Goal: Participate in discussion: Engage in conversation with other users on a specific topic

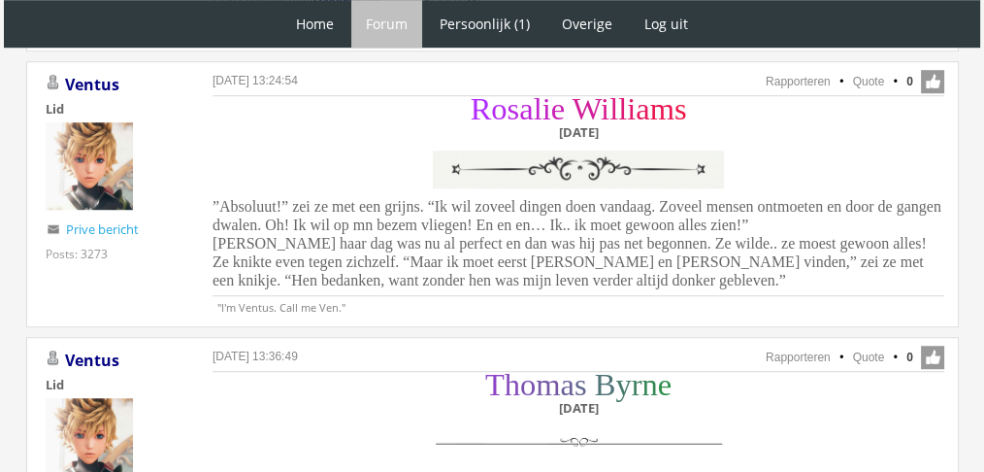
scroll to position [1469, 0]
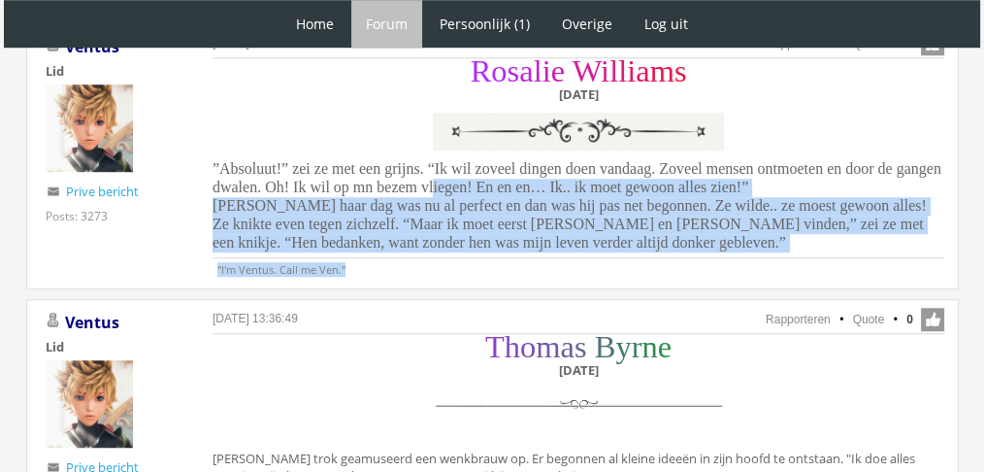
drag, startPoint x: 564, startPoint y: 254, endPoint x: 425, endPoint y: 190, distance: 152.8
click at [425, 190] on div "R o s a l i e W i l l i a m s Dinsdag 14 december ”Absoluut!” zei ze met een gr…" at bounding box center [579, 168] width 732 height 215
click at [425, 190] on span "”Absoluut!” zei ze met een grijns. “Ik wil zoveel dingen doen vandaag. Zoveel m…" at bounding box center [577, 205] width 729 height 90
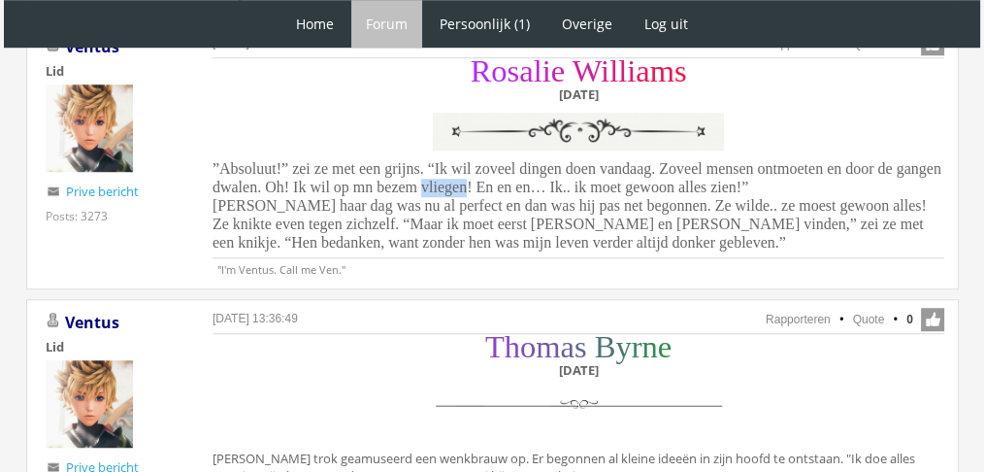
click at [425, 190] on span "”Absoluut!” zei ze met een grijns. “Ik wil zoveel dingen doen vandaag. Zoveel m…" at bounding box center [577, 205] width 729 height 90
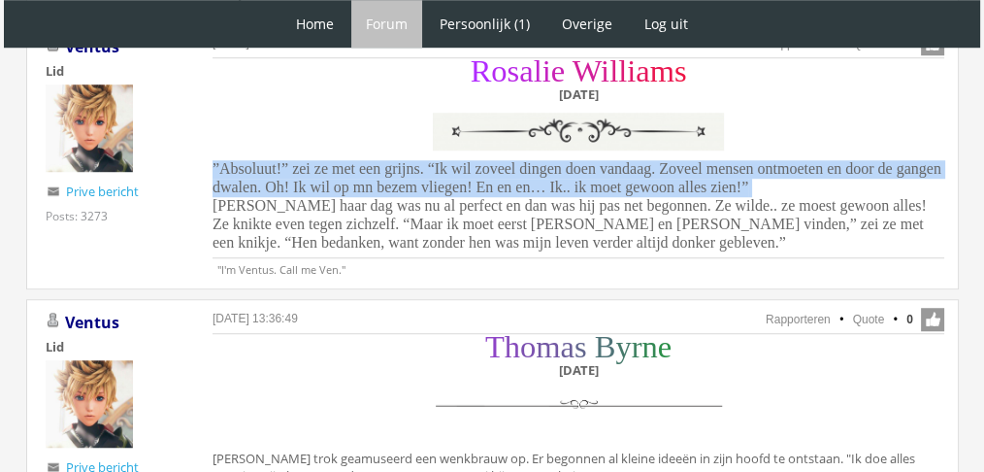
click at [425, 190] on span "”Absoluut!” zei ze met een grijns. “Ik wil zoveel dingen doen vandaag. Zoveel m…" at bounding box center [577, 205] width 729 height 90
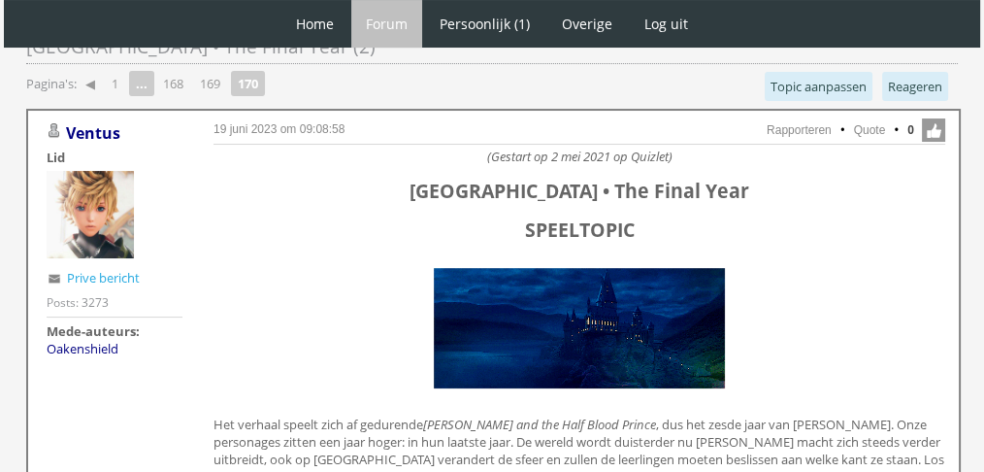
scroll to position [138, 0]
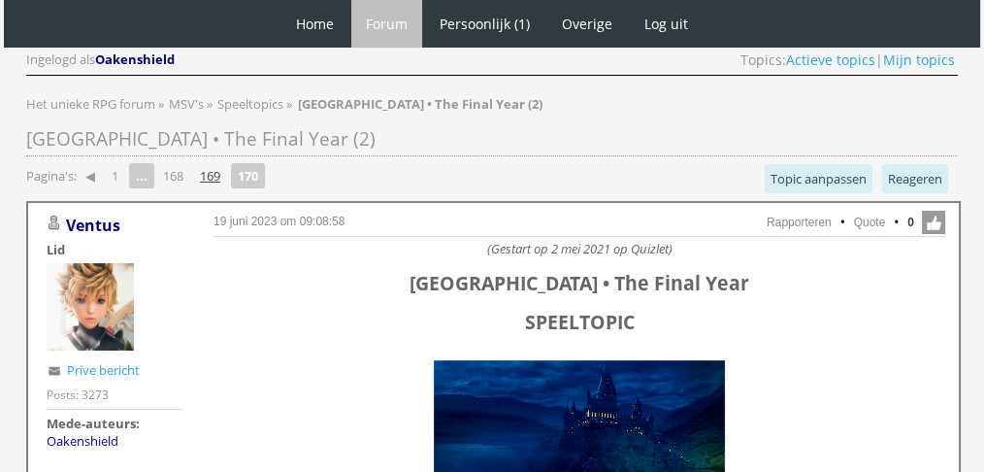
click at [219, 176] on link "169" at bounding box center [210, 175] width 36 height 27
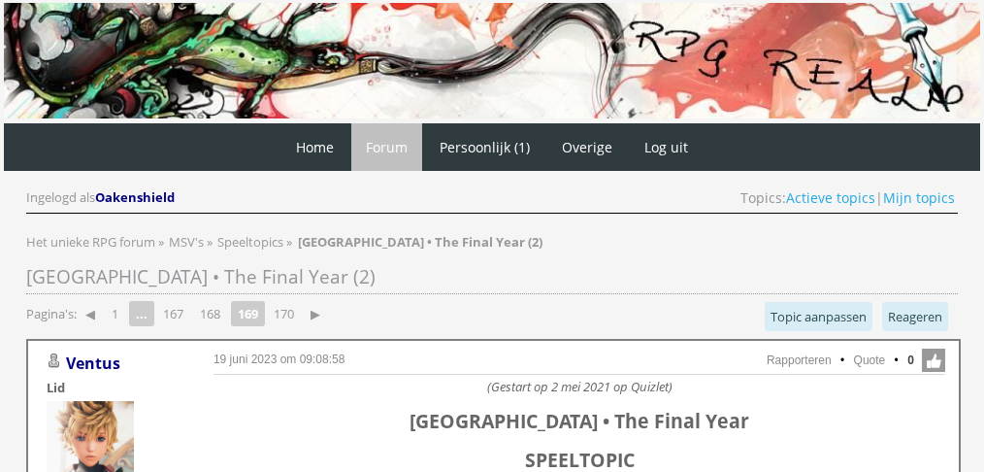
scroll to position [1374, 0]
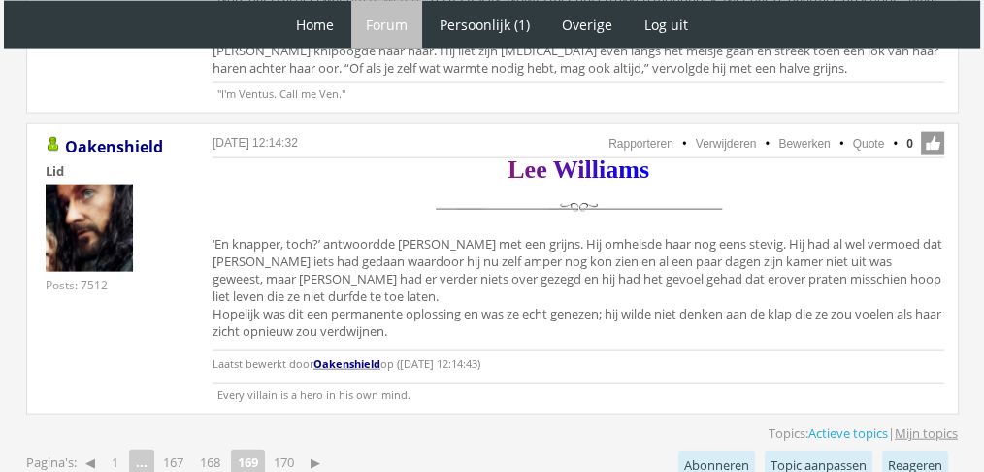
scroll to position [4418, 0]
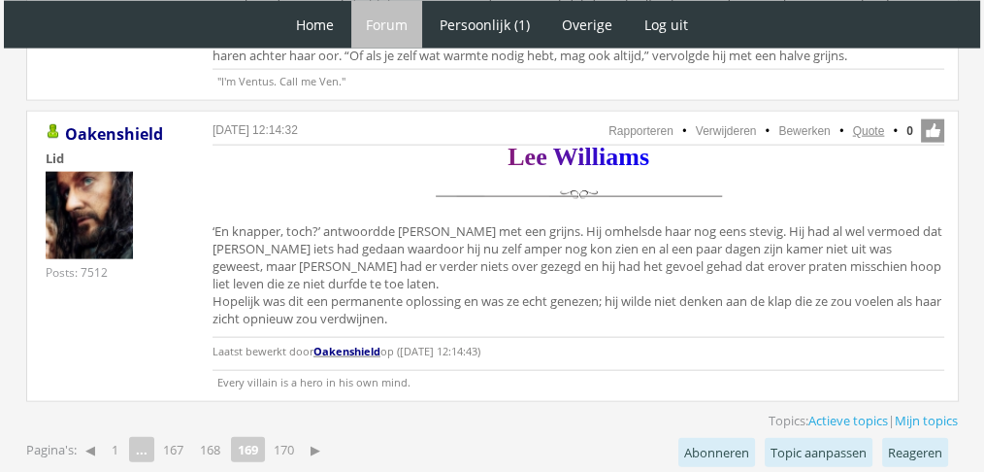
click at [860, 124] on link "Quote" at bounding box center [869, 131] width 32 height 14
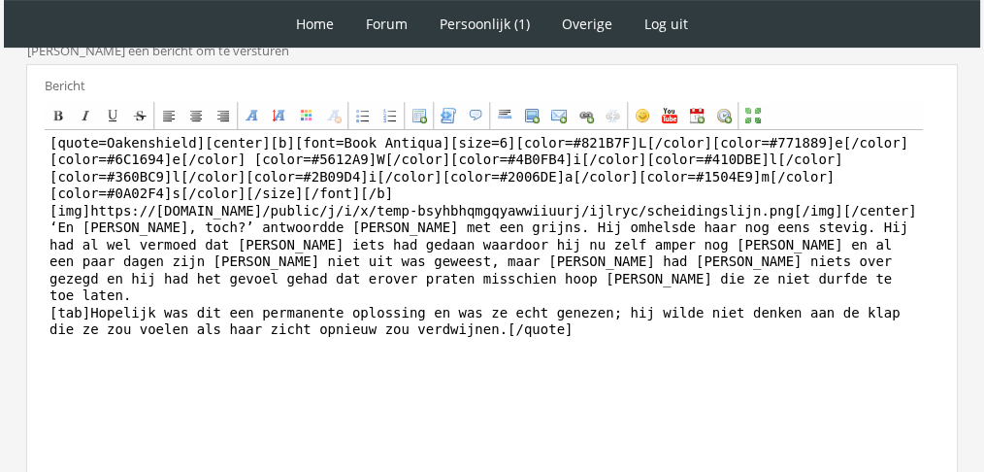
scroll to position [638, 0]
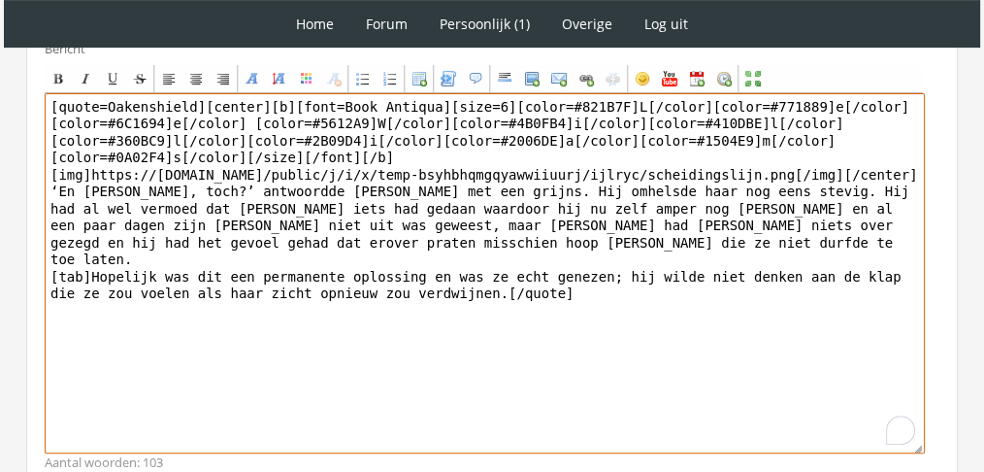
drag, startPoint x: 563, startPoint y: 349, endPoint x: 1, endPoint y: 185, distance: 585.3
paste textarea "‘Op naar de eetzaal dan maar?’ Hij haakte zijn arm door de hare. ‘Daar vinden w…"
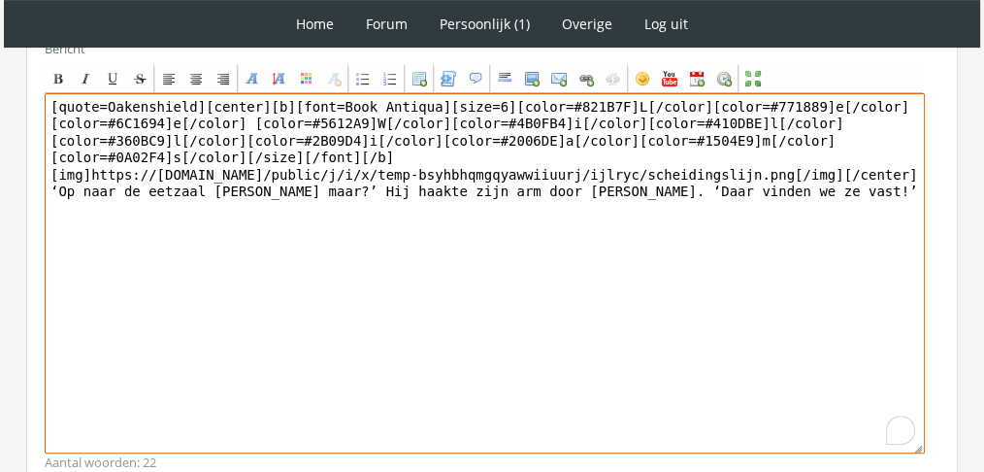
drag, startPoint x: 191, startPoint y: 107, endPoint x: 21, endPoint y: 77, distance: 172.5
click at [21, 77] on div "RPG Realm Ingelogd als Oakenshield Topics: Actieve topics | Mijn topics Het uni…" at bounding box center [492, 67] width 968 height 1113
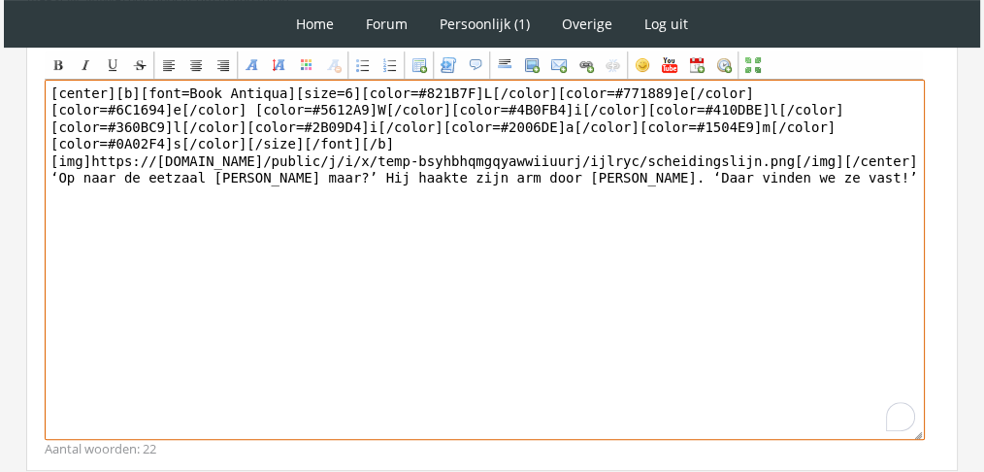
scroll to position [788, 0]
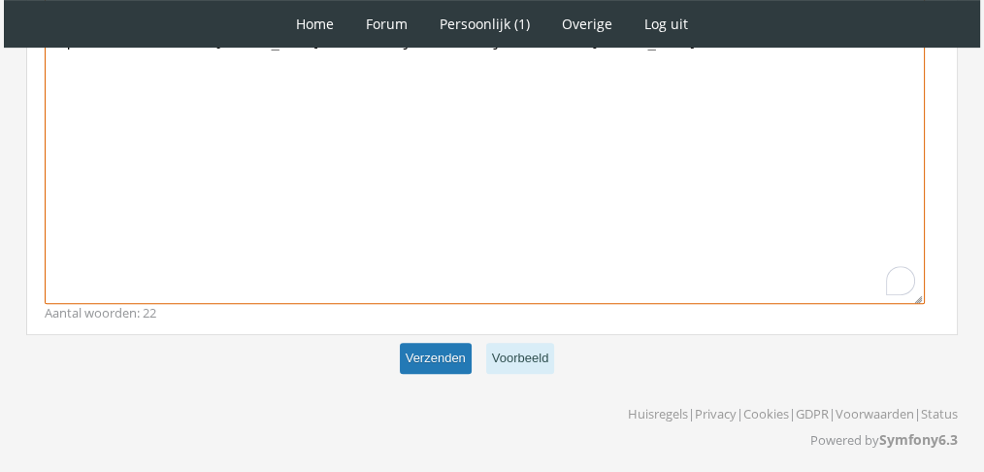
type textarea "[center][b][font=Book Antiqua][size=6][color=#821B7F]L[/color][color=#771889]e[…"
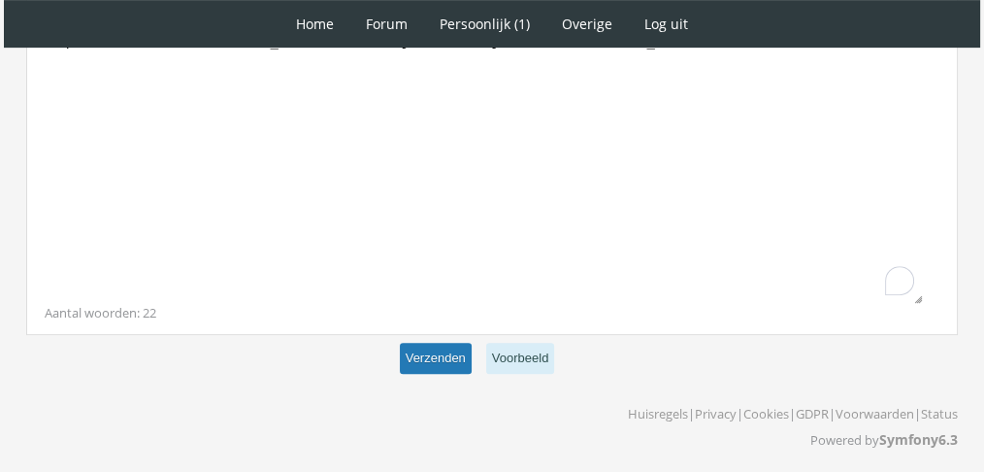
click at [430, 343] on button "Verzenden" at bounding box center [436, 359] width 72 height 32
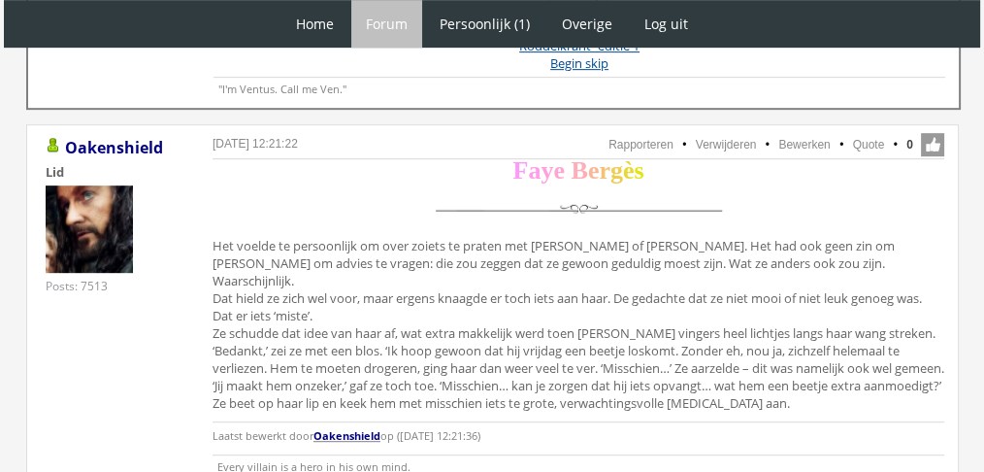
scroll to position [1027, 0]
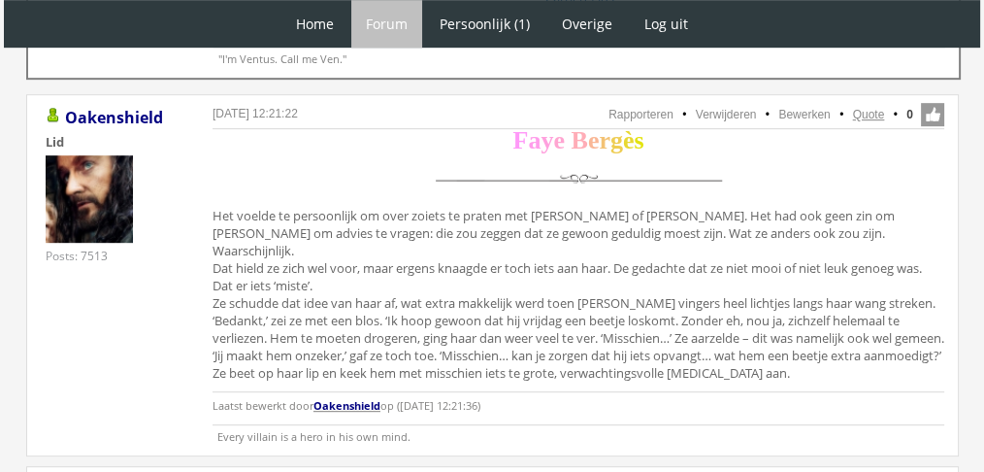
click at [859, 110] on link "Quote" at bounding box center [869, 115] width 32 height 14
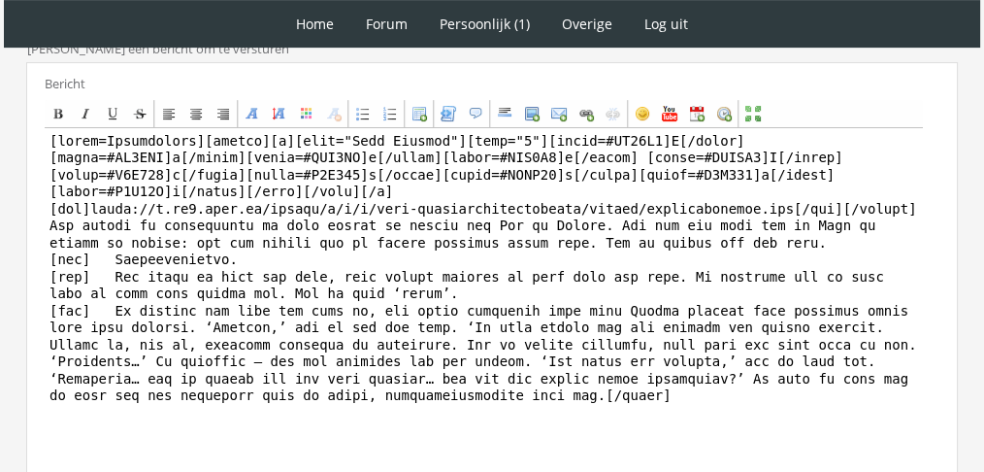
scroll to position [710, 0]
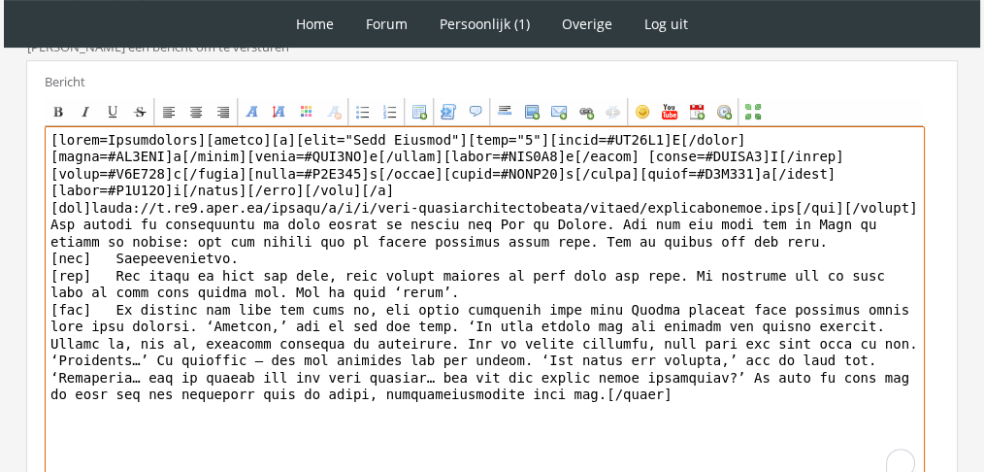
drag, startPoint x: 453, startPoint y: 366, endPoint x: 36, endPoint y: 170, distance: 461.0
click at [36, 170] on div "Bericht Bold Italic Underline Strikethrough Align left Center Align right Font …" at bounding box center [492, 288] width 932 height 457
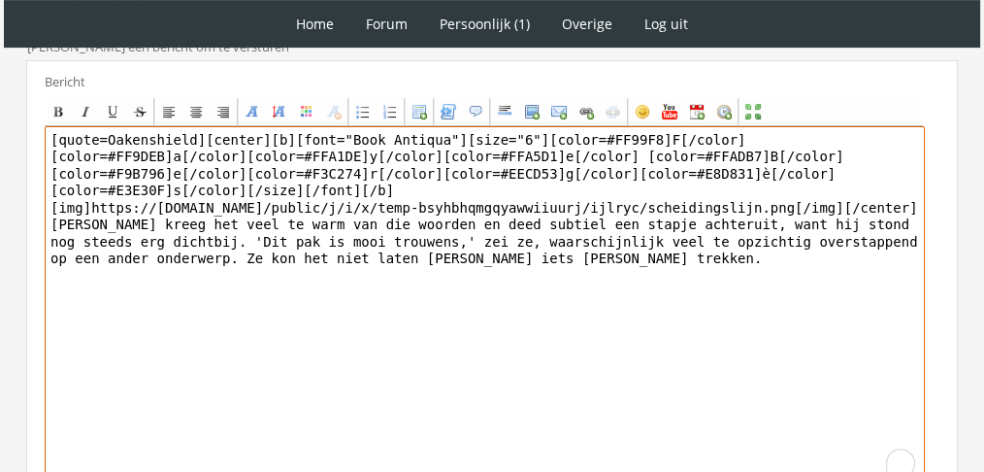
drag, startPoint x: 190, startPoint y: 94, endPoint x: 0, endPoint y: 50, distance: 195.1
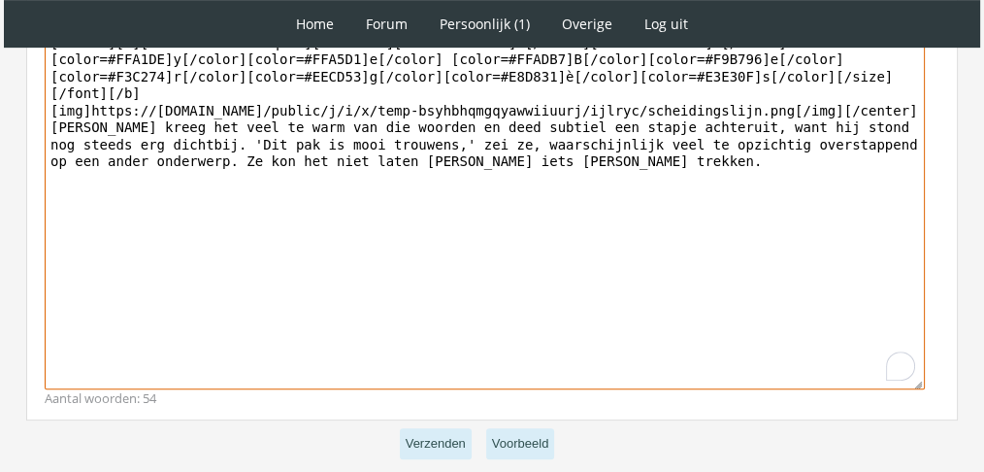
scroll to position [858, 0]
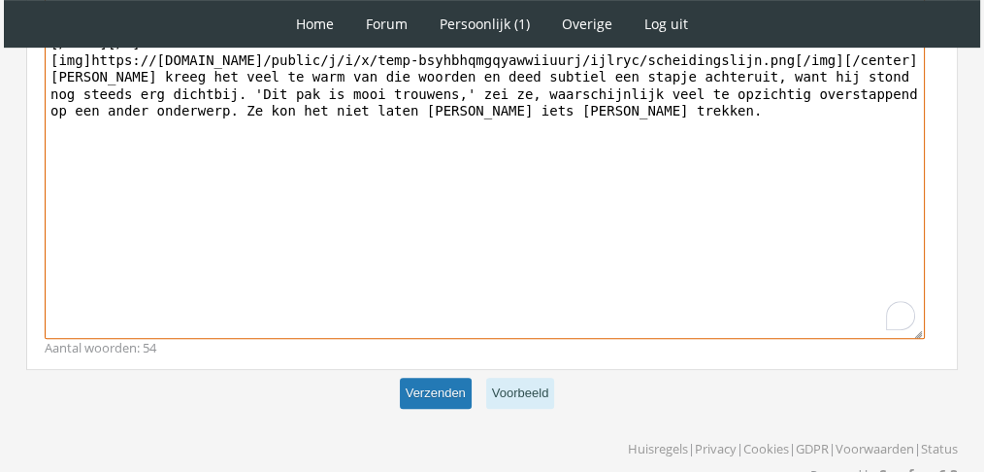
type textarea "[center][b][font="Book Antiqua"][size="6"][color=#FF99F8]F[/color][color=#FF9DE…"
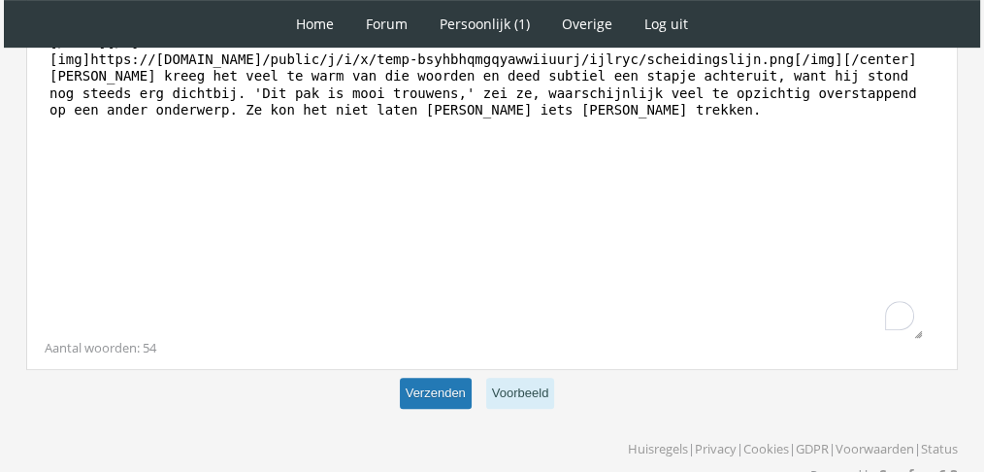
click at [438, 377] on button "Verzenden" at bounding box center [436, 393] width 72 height 32
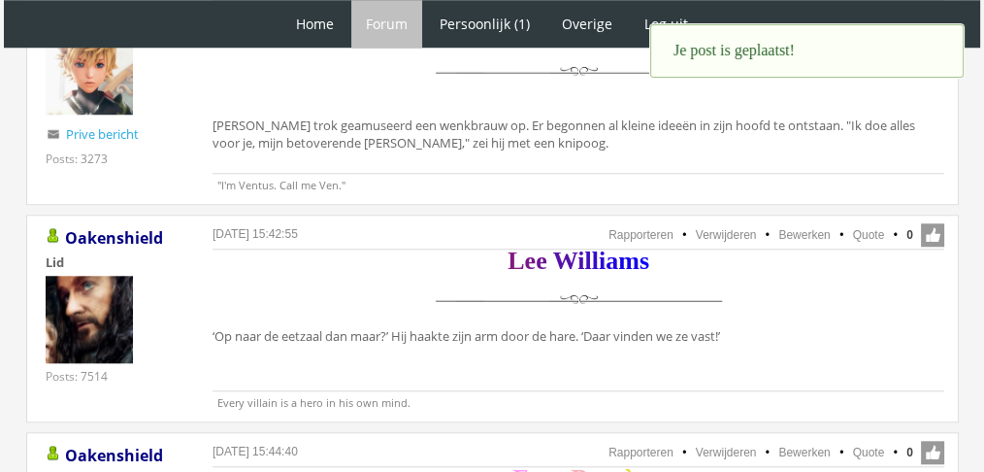
scroll to position [1798, 0]
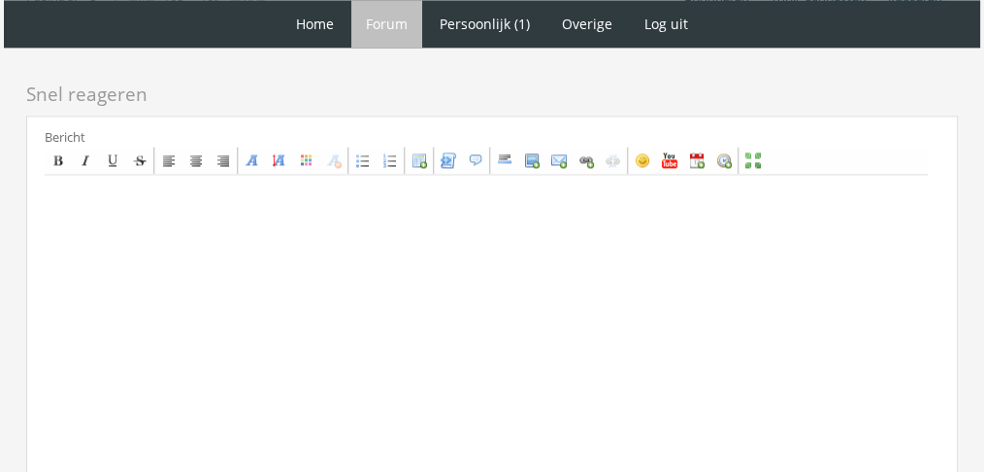
scroll to position [2774, 0]
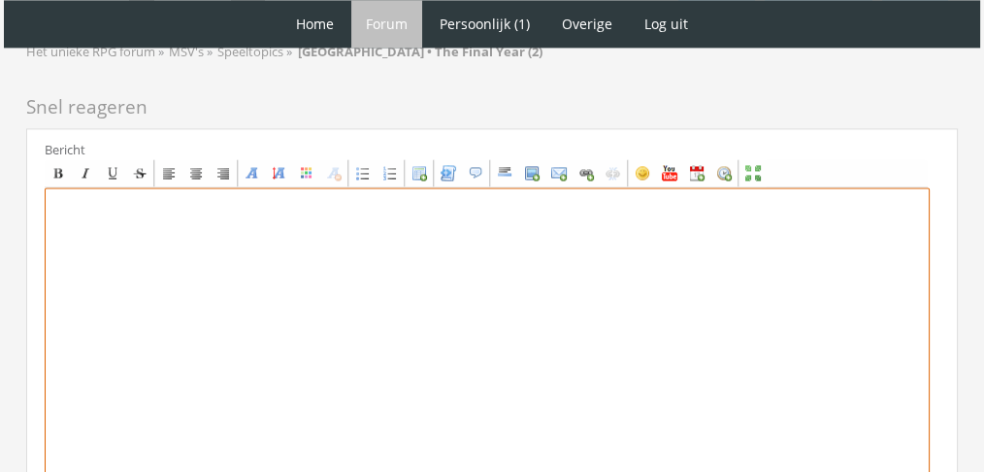
click at [397, 296] on textarea at bounding box center [487, 367] width 885 height 360
type textarea "v"
paste textarea "Het was alsof er iets in zijn binnenste verschoof, alsof er iets heel werd toen…"
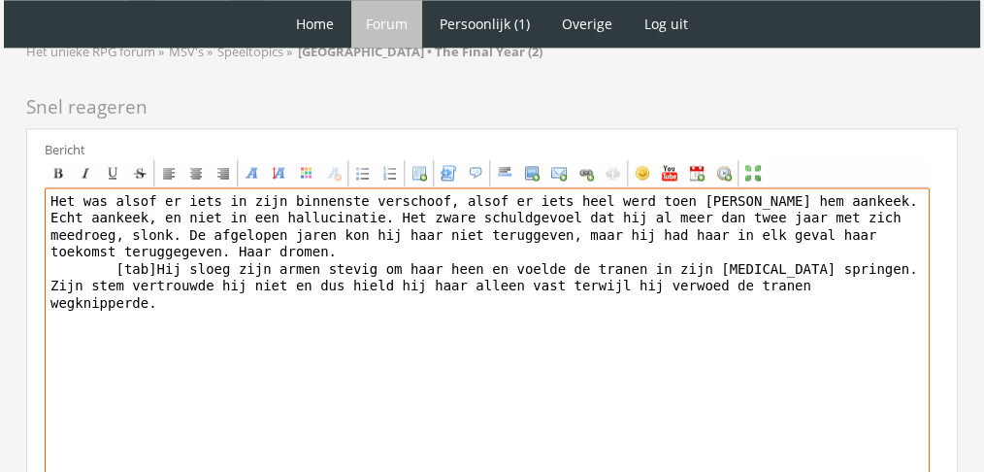
click at [65, 187] on textarea "Het was alsof er iets in zijn binnenste verschoof, alsof er iets heel werd toen…" at bounding box center [487, 367] width 885 height 360
paste textarea "[center][b][font=Book Antiqua][size=6][color=#0F8717]C[/color][color=#0E7E15]a[…"
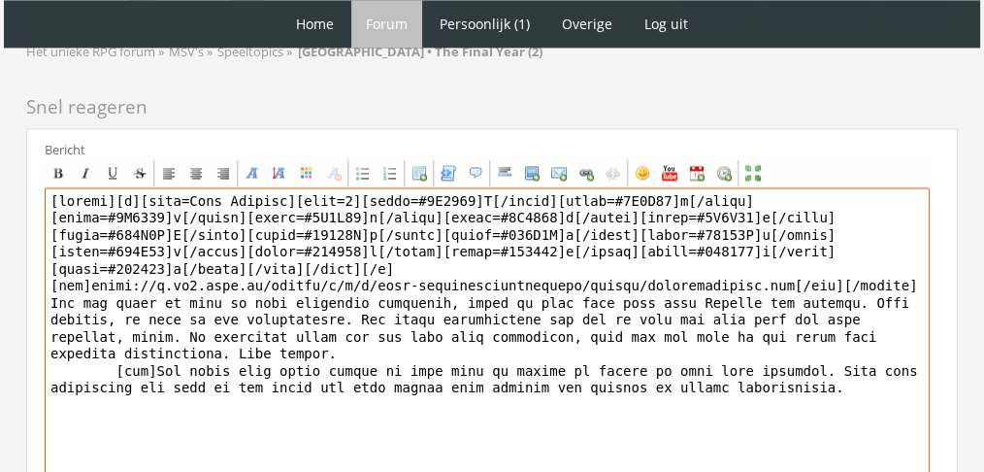
scroll to position [2992, 0]
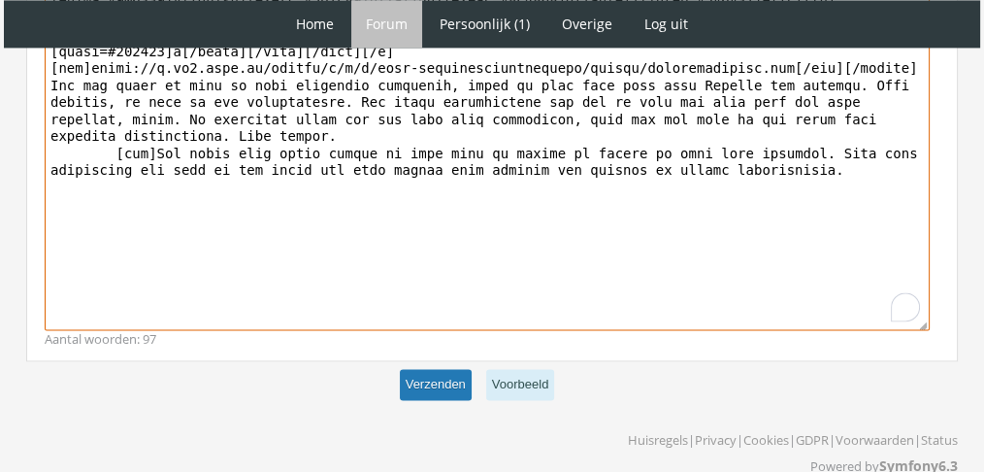
type textarea "[center][b][font=Book Antiqua][size=6][color=#0F8717]C[/color][color=#0E7E15]a[…"
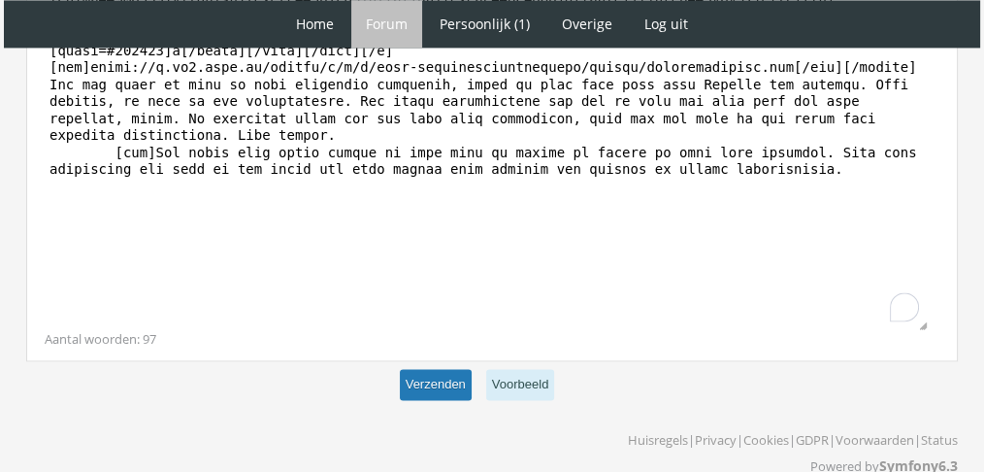
click at [442, 369] on button "Verzenden" at bounding box center [436, 385] width 72 height 32
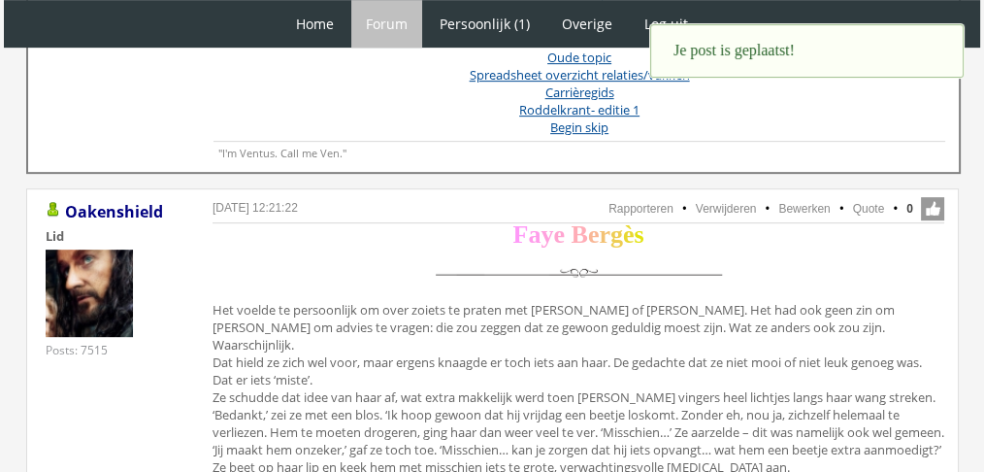
scroll to position [334, 0]
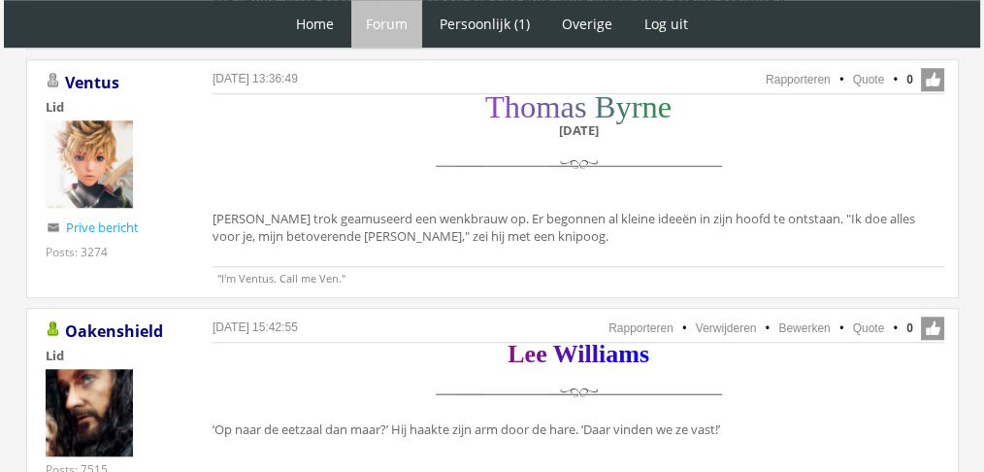
scroll to position [1251, 0]
